Goal: Navigation & Orientation: Find specific page/section

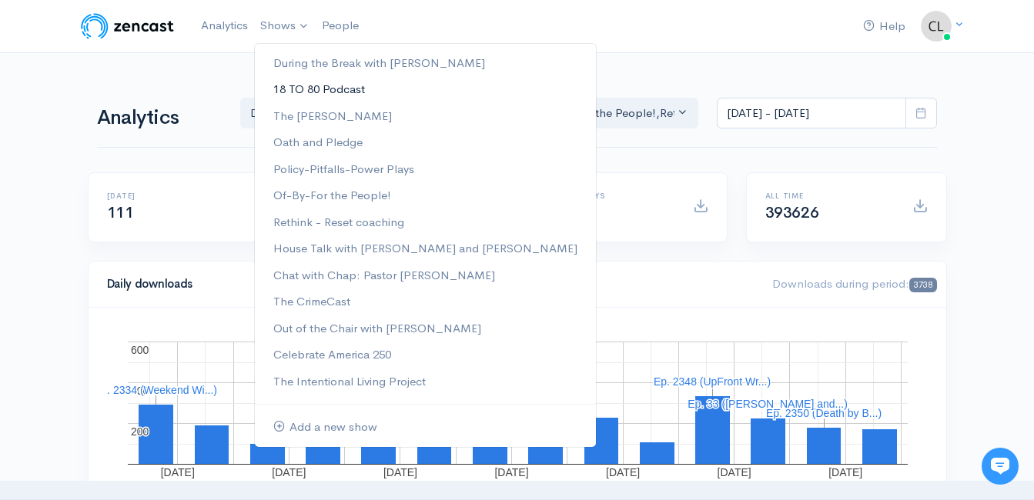
click at [335, 89] on link "18 TO 80 Podcast" at bounding box center [425, 89] width 341 height 27
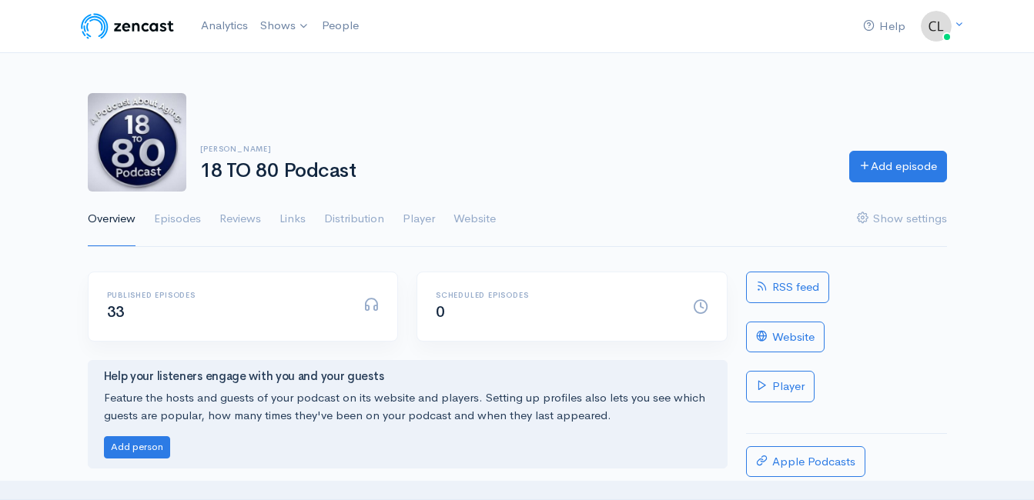
click at [139, 25] on img at bounding box center [128, 26] width 98 height 31
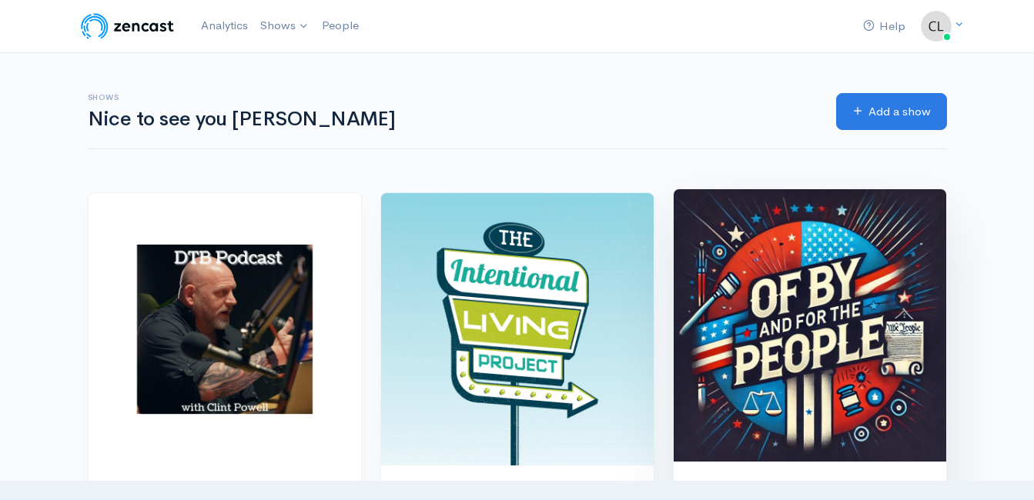
click at [773, 307] on img at bounding box center [810, 325] width 273 height 273
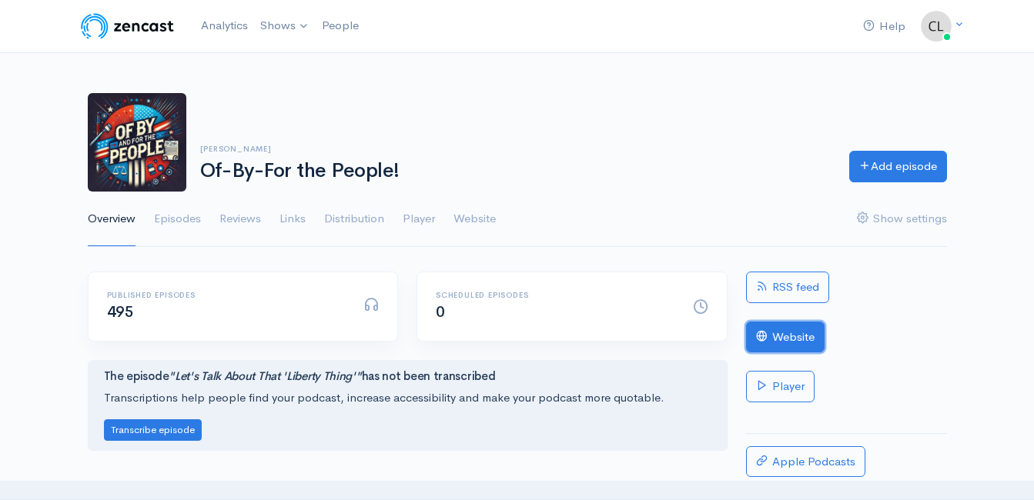
click at [791, 352] on link "Website" at bounding box center [785, 338] width 79 height 32
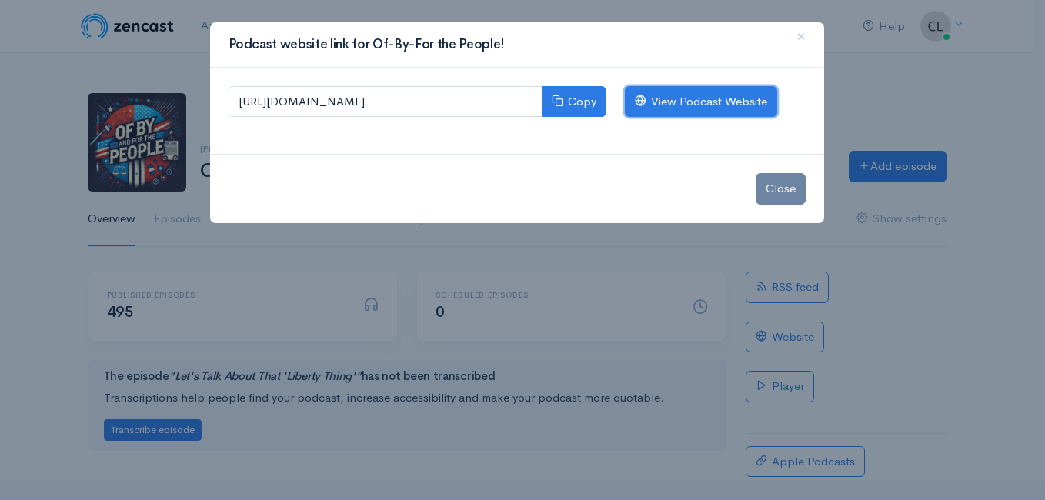
click at [673, 100] on link "View Podcast Website" at bounding box center [701, 102] width 152 height 32
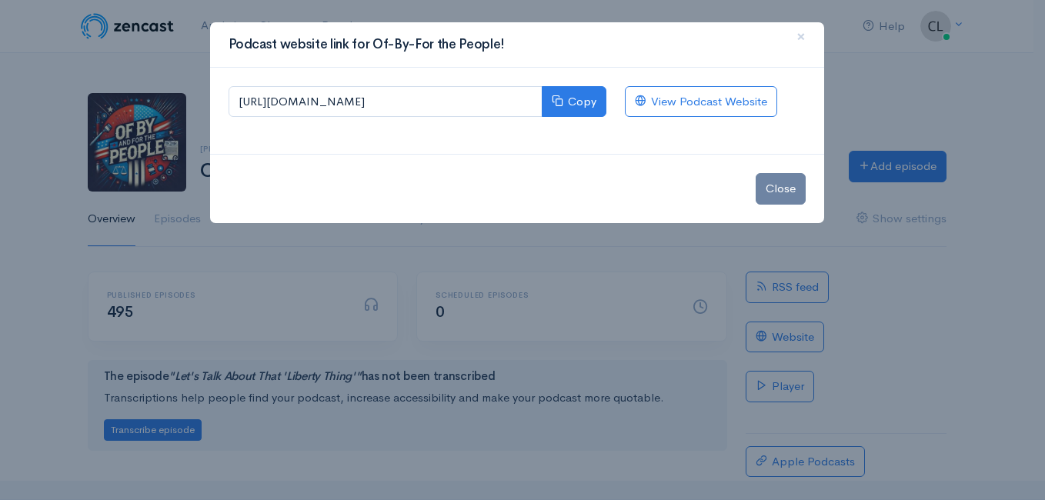
click at [202, 57] on div "Podcast website link for Of-By-For the People! × [URL][DOMAIN_NAME] Copy View P…" at bounding box center [522, 250] width 1045 height 500
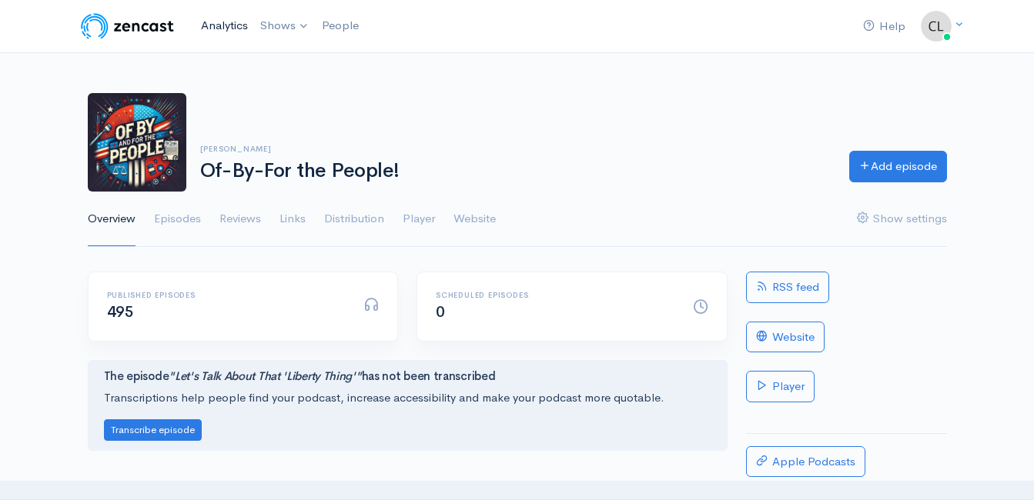
click at [215, 25] on link "Analytics" at bounding box center [224, 25] width 59 height 33
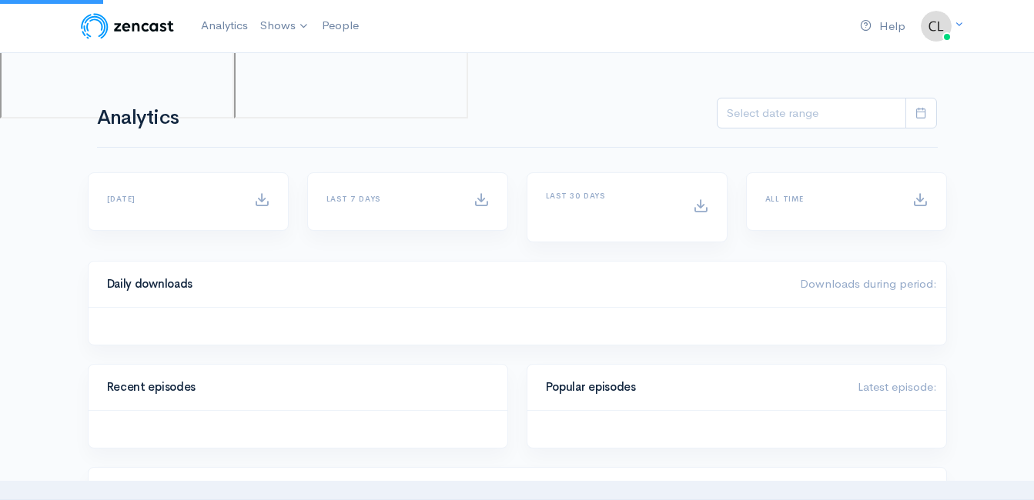
click at [172, 43] on nav "Help Notifications View all Your profile Team settings Default team Current" at bounding box center [517, 26] width 1034 height 53
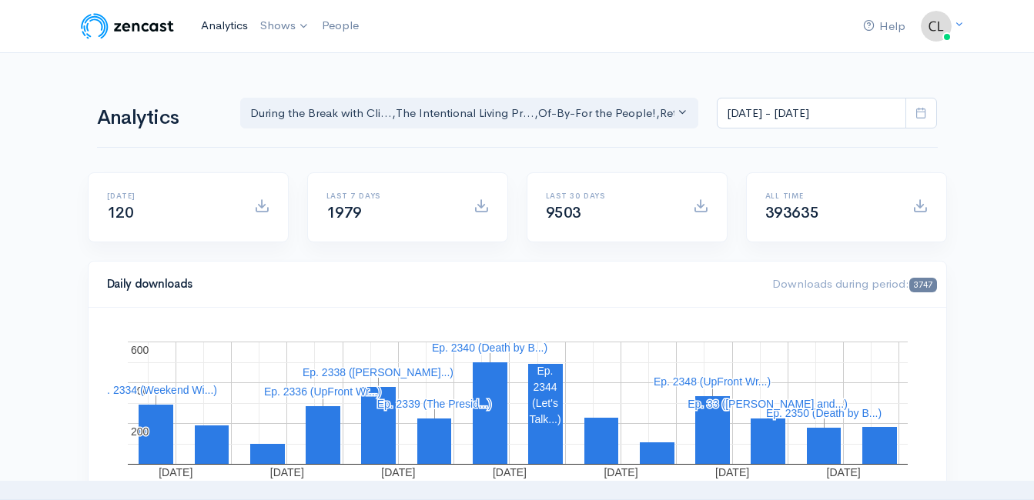
click at [220, 21] on link "Analytics" at bounding box center [224, 25] width 59 height 33
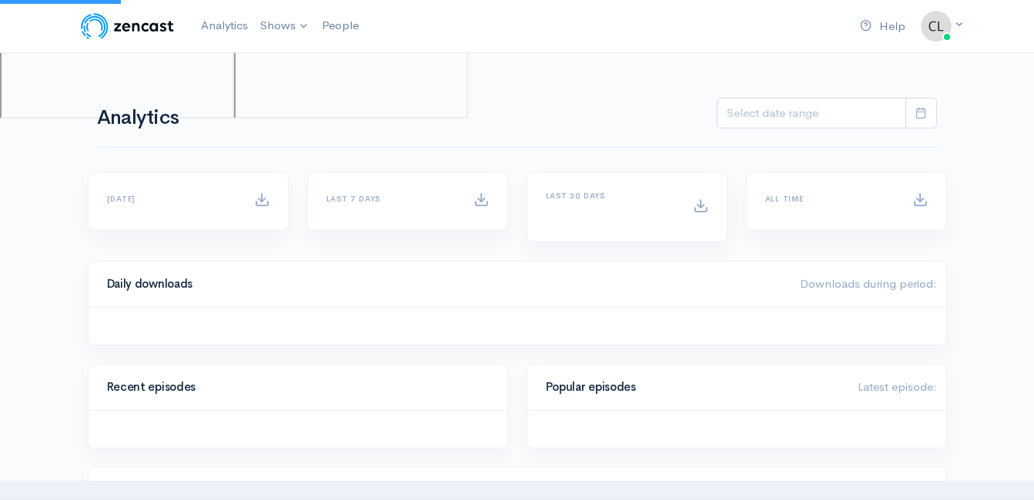
click at [59, 239] on div "Help Notifications View all Your profile Team settings Default team Current" at bounding box center [517, 411] width 1034 height 823
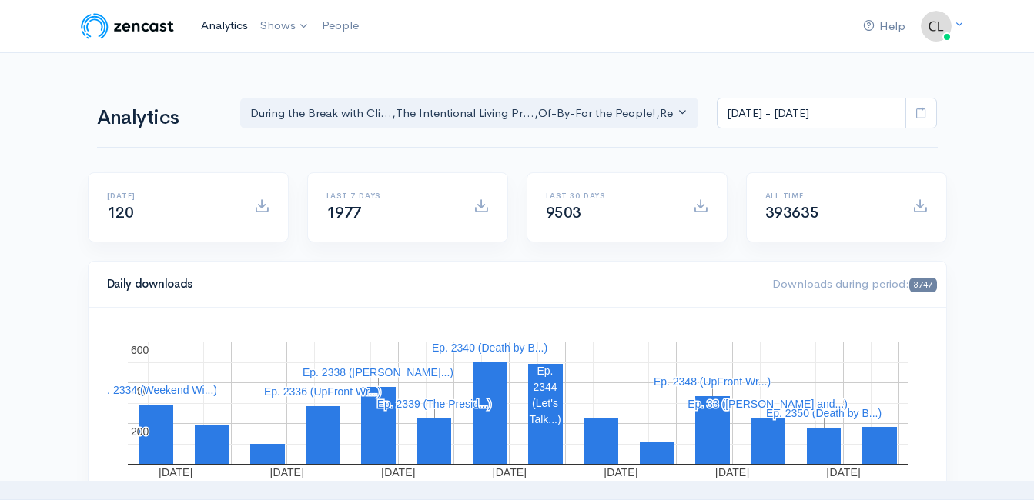
click at [206, 20] on link "Analytics" at bounding box center [224, 25] width 59 height 33
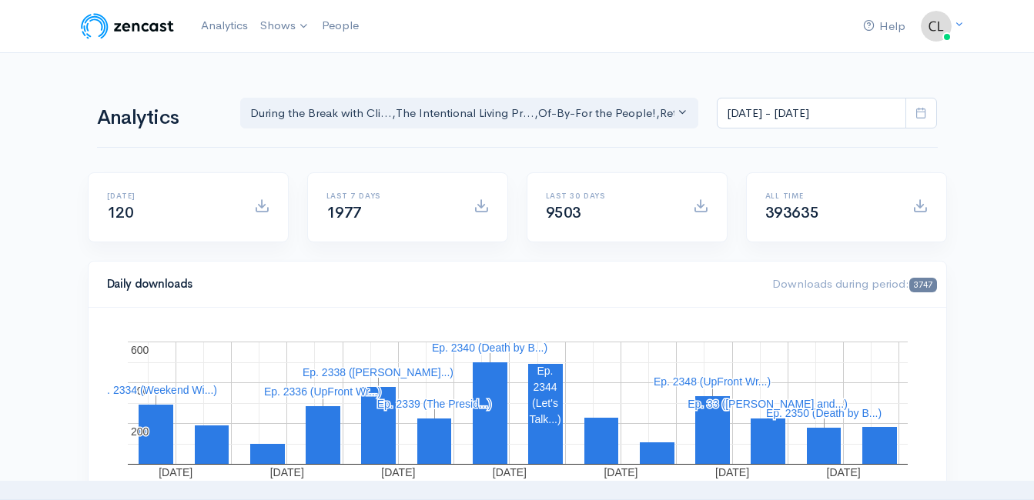
click at [387, 51] on nav "Help Notifications View all Your profile Team settings Default team Current Log…" at bounding box center [517, 26] width 1034 height 53
drag, startPoint x: 48, startPoint y: 129, endPoint x: 70, endPoint y: 180, distance: 55.5
